Goal: Information Seeking & Learning: Learn about a topic

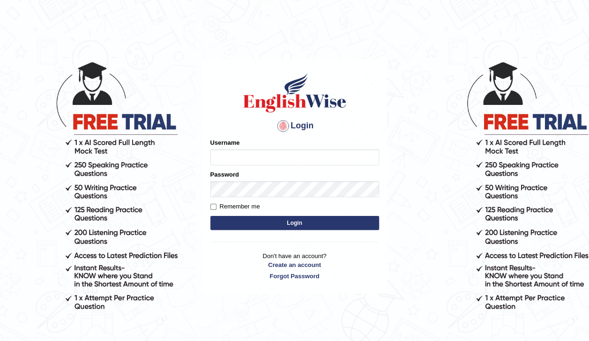
click at [223, 158] on input "Username" at bounding box center [294, 158] width 169 height 16
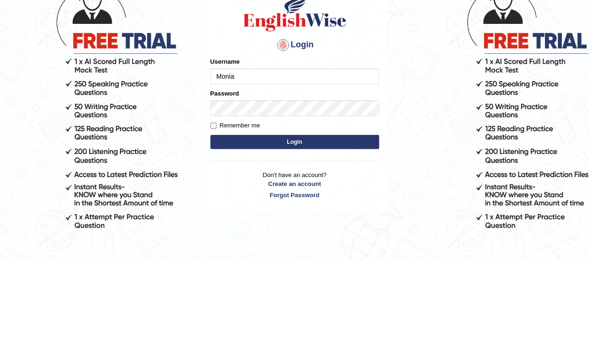
type input "Monia74"
click at [309, 227] on button "Login" at bounding box center [294, 223] width 169 height 14
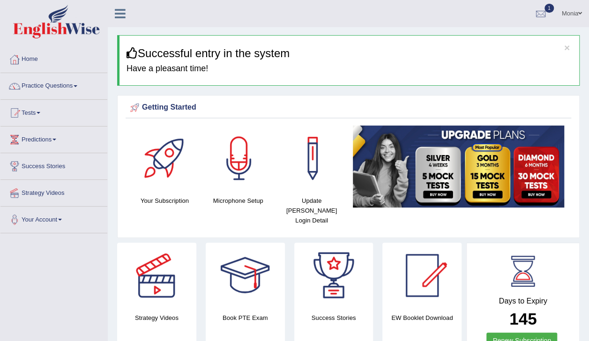
click at [85, 88] on link "Practice Questions" at bounding box center [53, 84] width 107 height 23
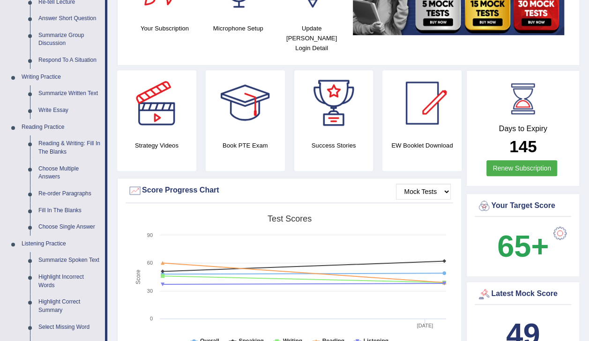
scroll to position [173, 0]
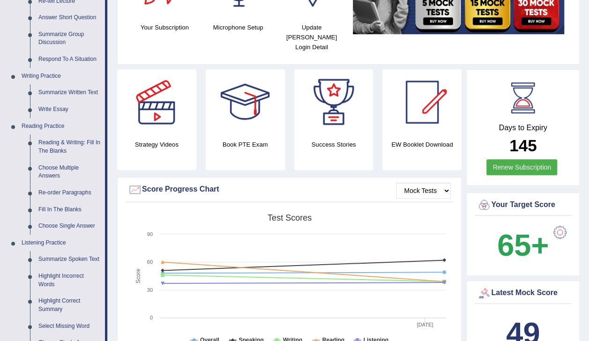
click at [86, 192] on link "Re-order Paragraphs" at bounding box center [69, 193] width 71 height 17
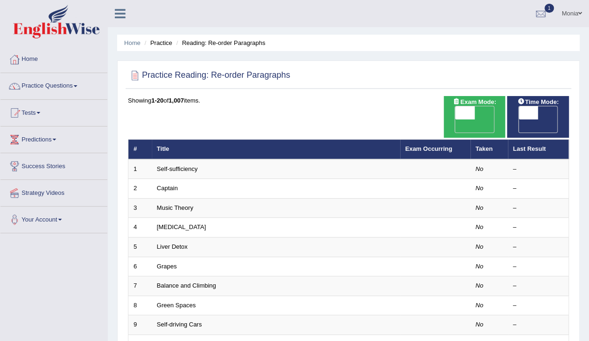
click at [456, 120] on span "OFF" at bounding box center [446, 126] width 20 height 13
checkbox input "true"
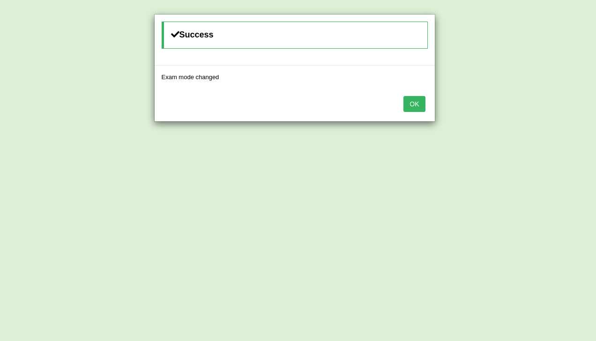
click at [408, 103] on button "OK" at bounding box center [415, 104] width 22 height 16
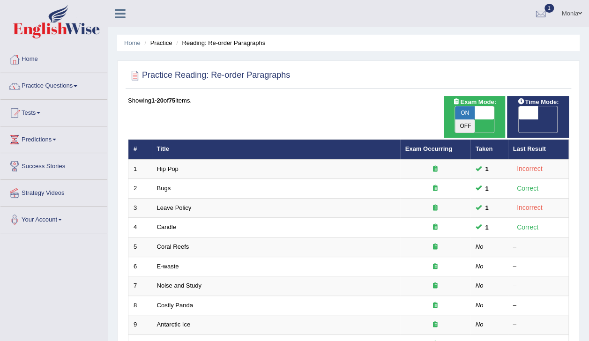
click at [519, 120] on span "OFF" at bounding box center [509, 126] width 20 height 13
checkbox input "true"
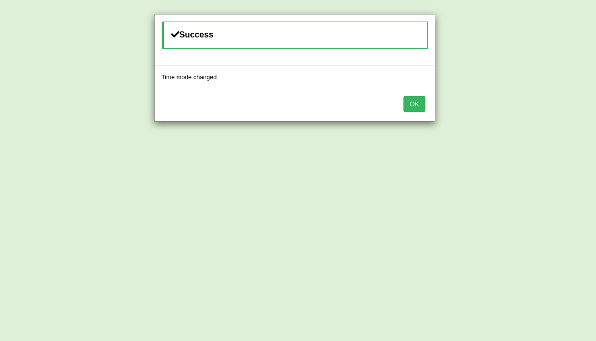
click at [418, 105] on button "OK" at bounding box center [415, 104] width 22 height 16
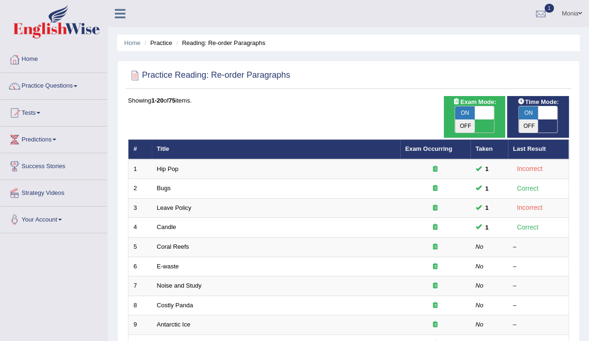
click at [186, 243] on link "Coral Reefs" at bounding box center [173, 246] width 32 height 7
